Goal: Transaction & Acquisition: Purchase product/service

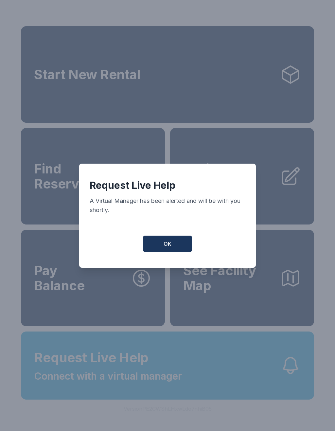
click at [165, 247] on span "OK" at bounding box center [168, 244] width 8 height 8
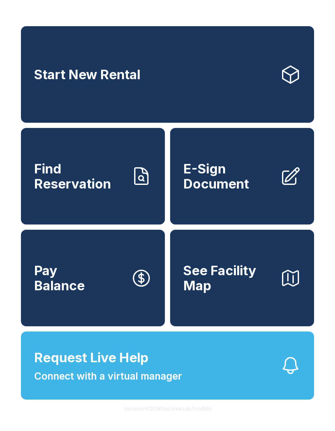
click at [161, 381] on span "Request Live Help Connect with a virtual manager" at bounding box center [108, 366] width 148 height 36
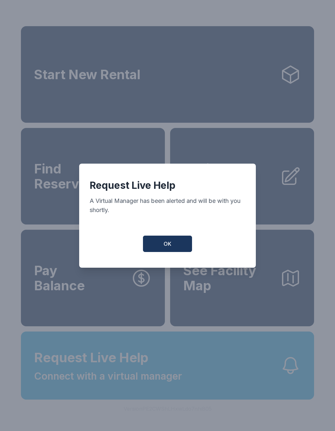
click at [167, 244] on span "OK" at bounding box center [168, 244] width 8 height 8
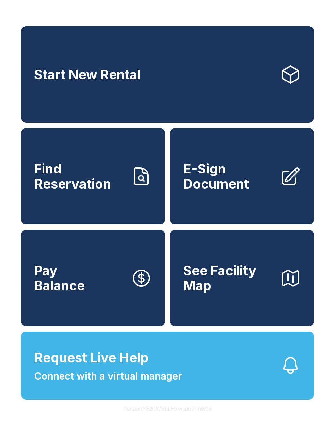
click at [171, 383] on span "Connect with a virtual manager" at bounding box center [108, 376] width 148 height 15
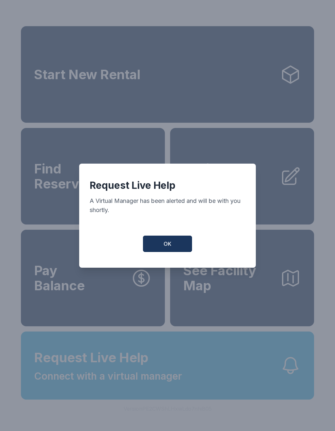
click at [153, 249] on button "OK" at bounding box center [167, 243] width 49 height 16
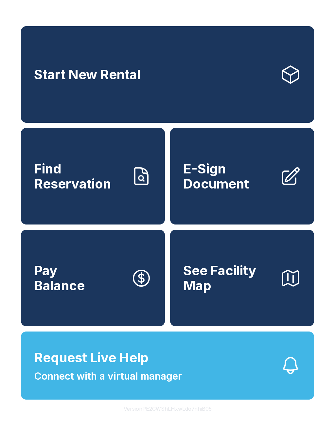
click at [79, 383] on span "Request Live Help Connect with a virtual manager" at bounding box center [108, 366] width 148 height 36
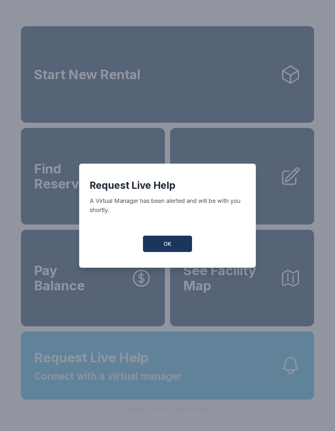
click at [165, 252] on button "OK" at bounding box center [167, 243] width 49 height 16
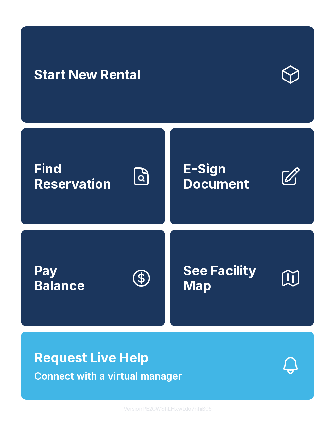
click at [153, 378] on span "Request Live Help Connect with a virtual manager" at bounding box center [108, 366] width 148 height 36
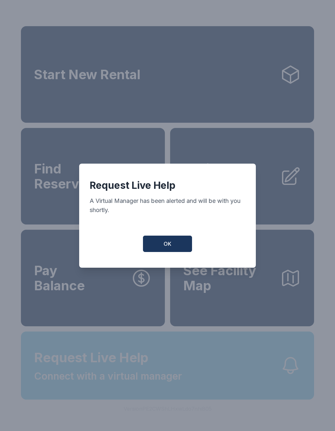
click at [153, 378] on div "Request Live Help A Virtual Manager has been alerted and will be with you short…" at bounding box center [167, 215] width 335 height 431
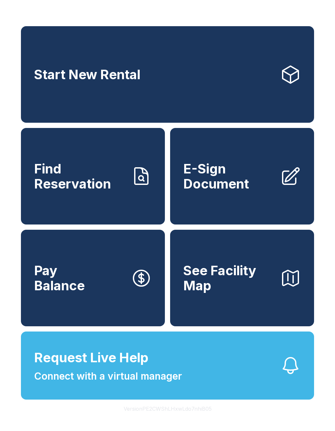
click at [146, 367] on span "Request Live Help" at bounding box center [91, 358] width 114 height 20
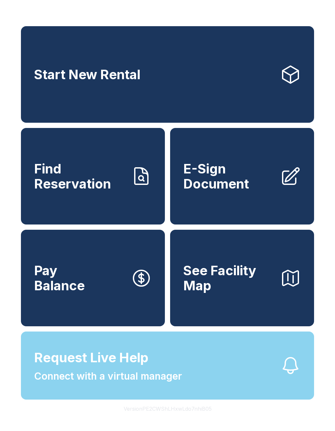
click at [151, 399] on button "Request Live Help Connect with a virtual manager" at bounding box center [167, 365] width 293 height 68
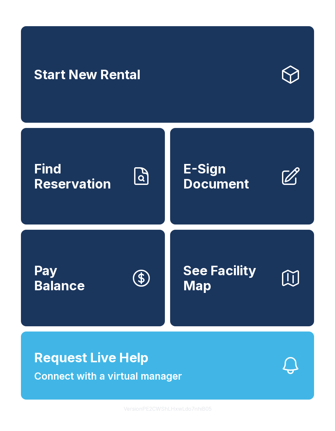
click at [150, 383] on span "Connect with a virtual manager" at bounding box center [108, 376] width 148 height 15
click at [284, 376] on icon "button" at bounding box center [290, 365] width 21 height 21
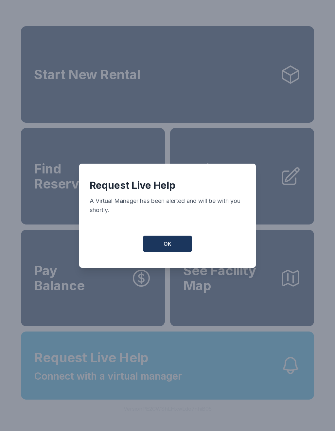
click at [300, 395] on div "Request Live Help A Virtual Manager has been alerted and will be with you short…" at bounding box center [167, 215] width 335 height 431
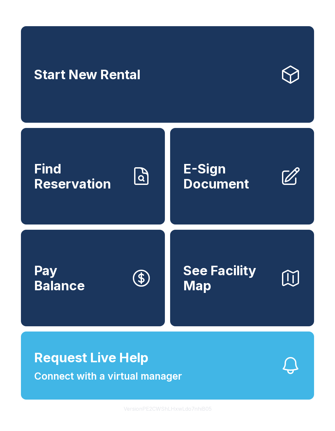
click at [126, 383] on span "Connect with a virtual manager" at bounding box center [108, 376] width 148 height 15
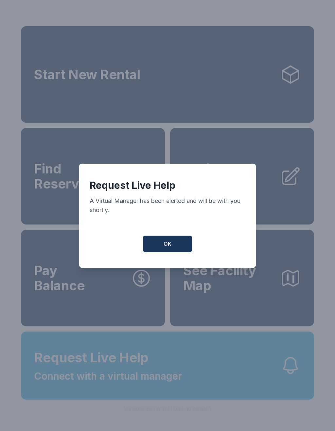
click at [173, 252] on button "OK" at bounding box center [167, 243] width 49 height 16
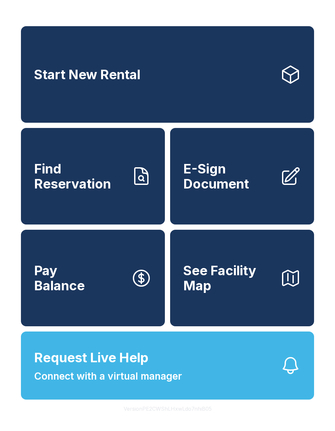
click at [178, 93] on link "Start New Rental" at bounding box center [167, 74] width 293 height 96
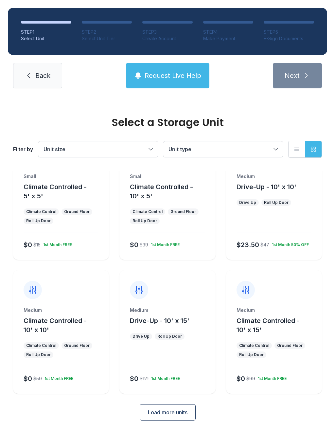
scroll to position [35, 0]
click at [70, 338] on div "Medium Climate Controlled - 10' x 10' Climate Control Ground Floor Roll Up Door…" at bounding box center [61, 350] width 96 height 87
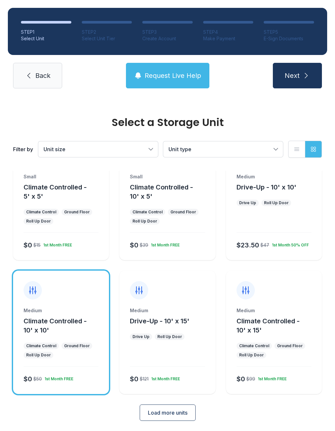
click at [175, 414] on span "Load more units" at bounding box center [168, 413] width 40 height 8
click at [295, 76] on span "Next" at bounding box center [292, 75] width 15 height 9
click at [162, 75] on span "Request Live Help" at bounding box center [173, 75] width 57 height 9
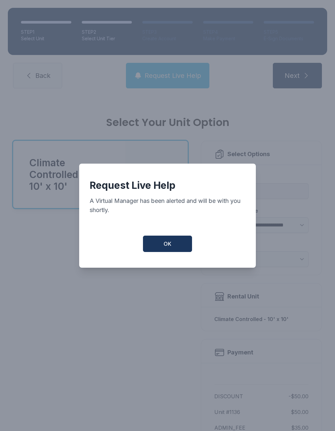
click at [172, 249] on button "OK" at bounding box center [167, 243] width 49 height 16
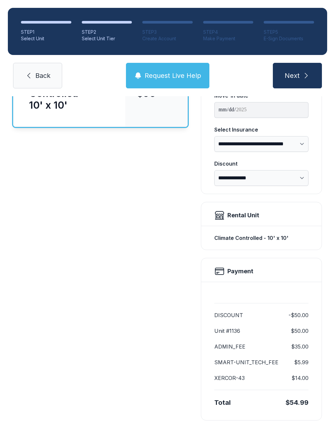
scroll to position [81, 0]
click at [173, 79] on span "Request Live Help" at bounding box center [173, 75] width 57 height 9
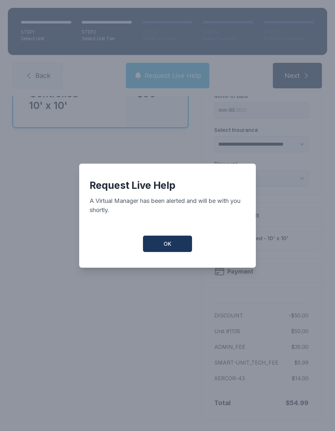
click at [171, 248] on span "OK" at bounding box center [168, 244] width 8 height 8
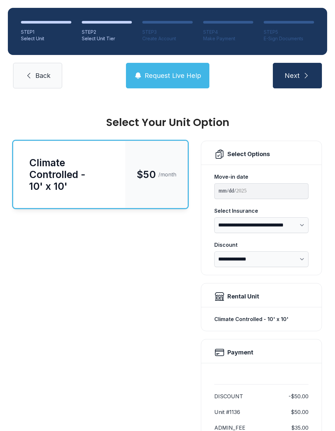
scroll to position [0, 0]
click at [298, 83] on button "Next" at bounding box center [297, 76] width 49 height 26
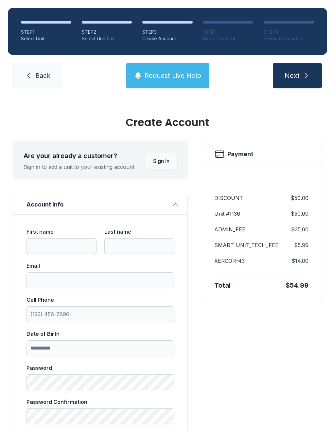
click at [300, 77] on button "Next" at bounding box center [297, 76] width 49 height 26
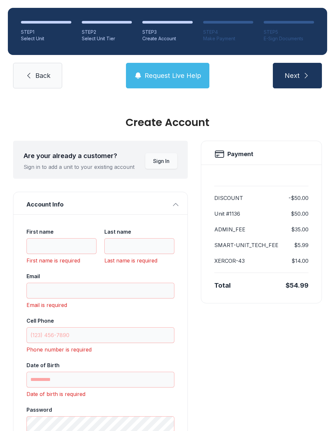
click at [41, 84] on link "Back" at bounding box center [37, 76] width 49 height 26
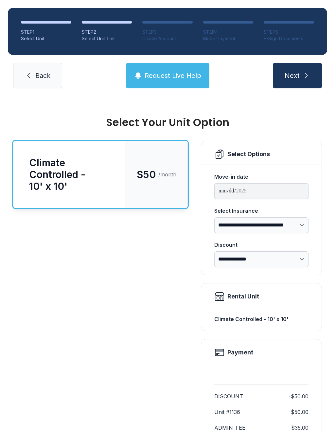
click at [41, 83] on link "Back" at bounding box center [37, 76] width 49 height 26
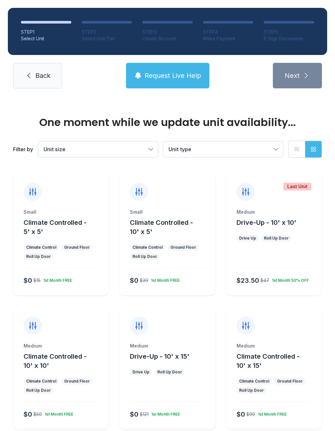
click at [36, 78] on span "Back" at bounding box center [42, 75] width 15 height 9
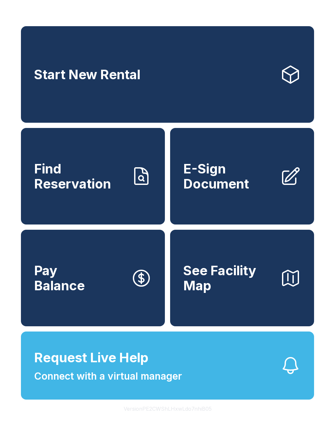
click at [100, 202] on link "Find Reservation" at bounding box center [93, 176] width 144 height 96
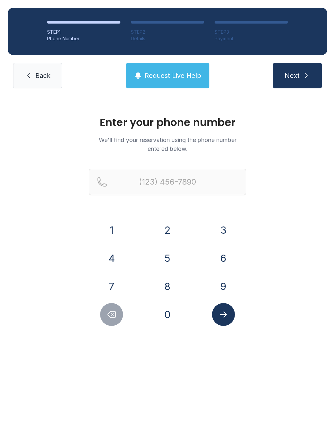
click at [166, 256] on button "5" at bounding box center [167, 258] width 23 height 23
click at [217, 258] on button "6" at bounding box center [223, 258] width 23 height 23
click at [109, 231] on button "1" at bounding box center [111, 229] width 23 height 23
click at [168, 288] on button "8" at bounding box center [167, 286] width 23 height 23
click at [221, 259] on button "6" at bounding box center [223, 258] width 23 height 23
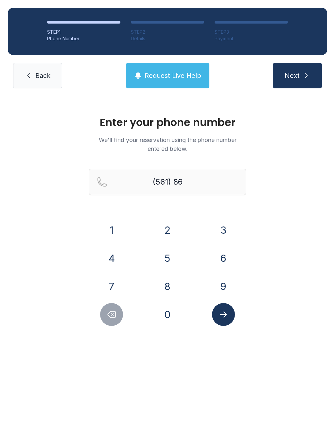
click at [225, 259] on button "6" at bounding box center [223, 258] width 23 height 23
click at [168, 320] on button "0" at bounding box center [167, 314] width 23 height 23
click at [115, 286] on button "7" at bounding box center [111, 286] width 23 height 23
click at [114, 255] on button "4" at bounding box center [111, 258] width 23 height 23
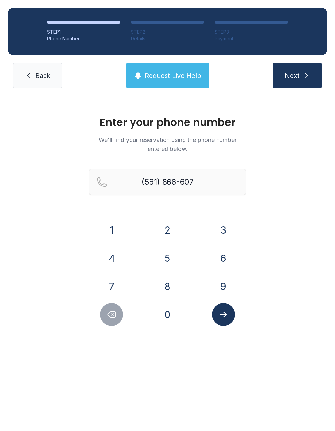
type input "[PHONE_NUMBER]"
click at [225, 311] on icon "Submit lookup form" at bounding box center [223, 314] width 10 height 10
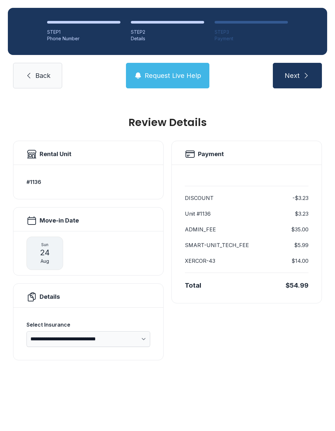
click at [291, 80] on button "Next" at bounding box center [297, 76] width 49 height 26
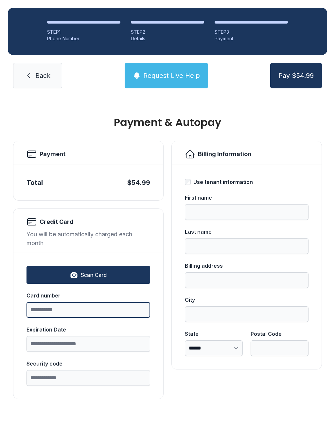
click at [62, 314] on input "Card number" at bounding box center [88, 310] width 124 height 16
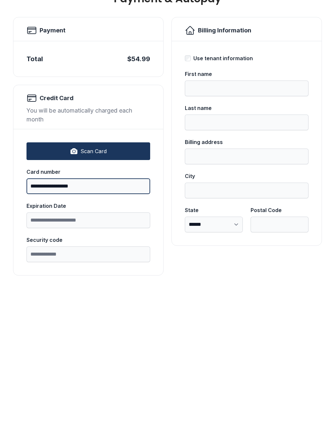
type input "**********"
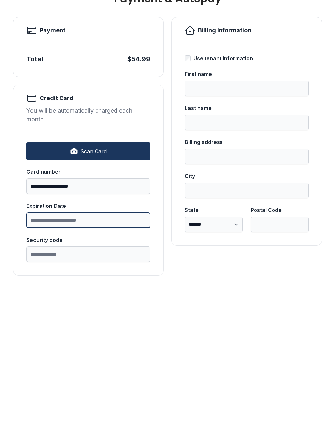
click at [80, 336] on input "Expiration Date" at bounding box center [88, 344] width 124 height 16
type input "*****"
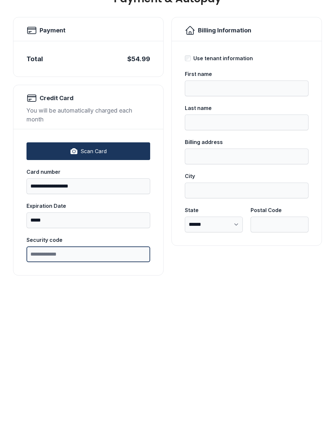
click at [89, 370] on input "Security code" at bounding box center [88, 378] width 124 height 16
type input "***"
click at [187, 170] on div "**********" at bounding box center [247, 267] width 124 height 194
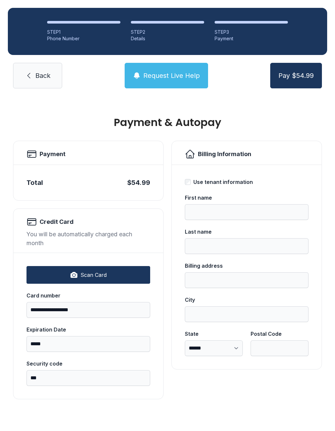
type input "*****"
type input "********"
type input "**********"
type input "******"
select select "**"
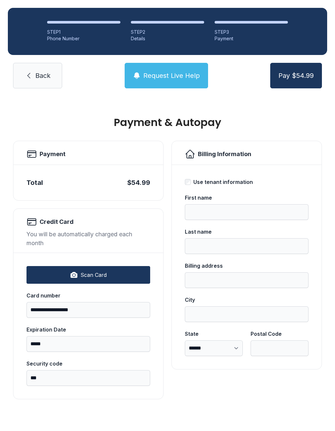
type input "*****"
click at [299, 71] on span "Pay $54.99" at bounding box center [295, 75] width 35 height 9
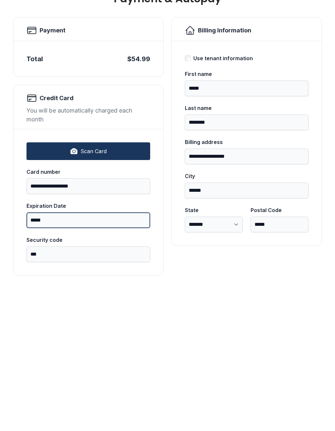
type input "*****"
click at [296, 63] on button "Pay $54.99" at bounding box center [296, 76] width 52 height 26
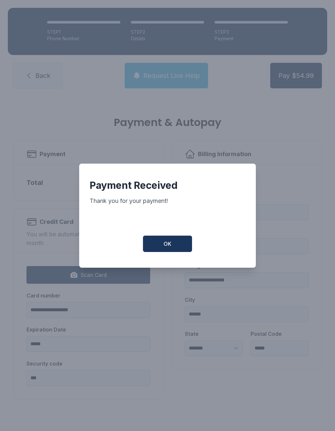
click at [170, 242] on span "OK" at bounding box center [168, 244] width 8 height 8
